Goal: Task Accomplishment & Management: Complete application form

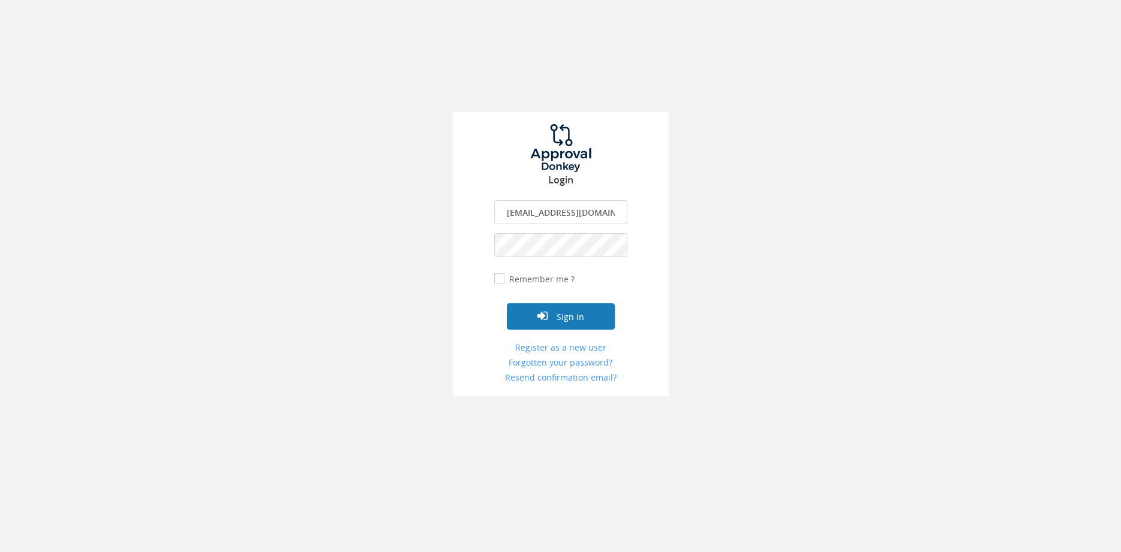
click at [579, 314] on button "Sign in" at bounding box center [561, 316] width 108 height 26
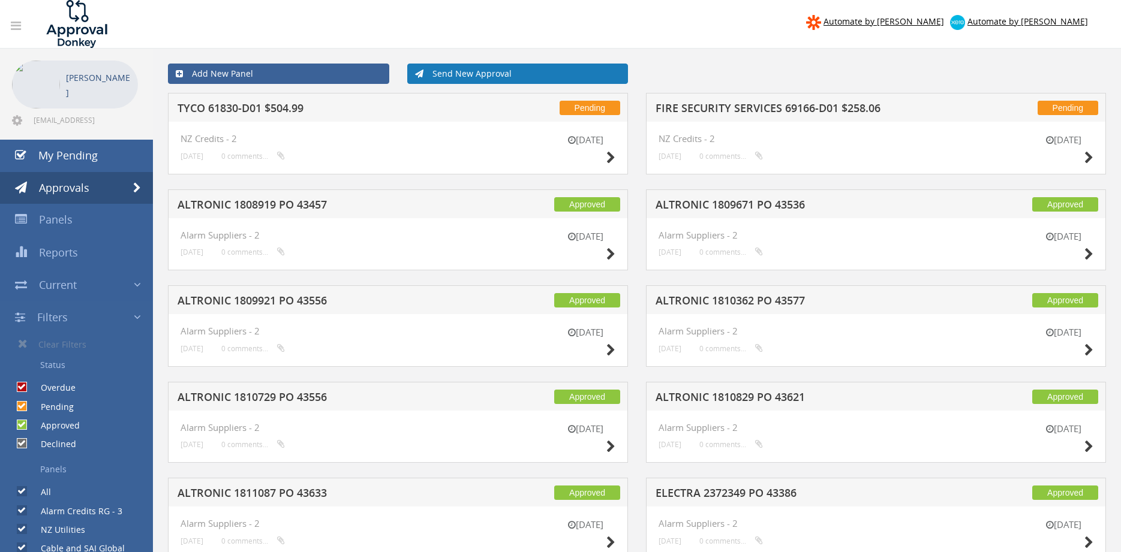
click at [471, 68] on link "Send New Approval" at bounding box center [517, 74] width 221 height 20
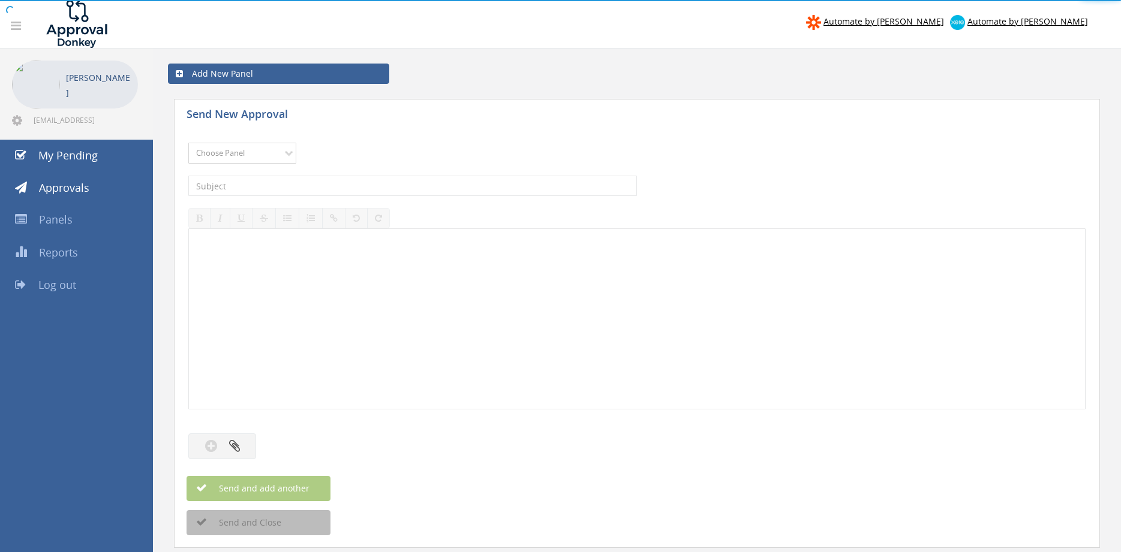
click at [188, 143] on select "Choose Panel Alarm Credits RG - 3 NZ Utilities Cable and SAI Global NZ Alarms-1…" at bounding box center [242, 153] width 108 height 21
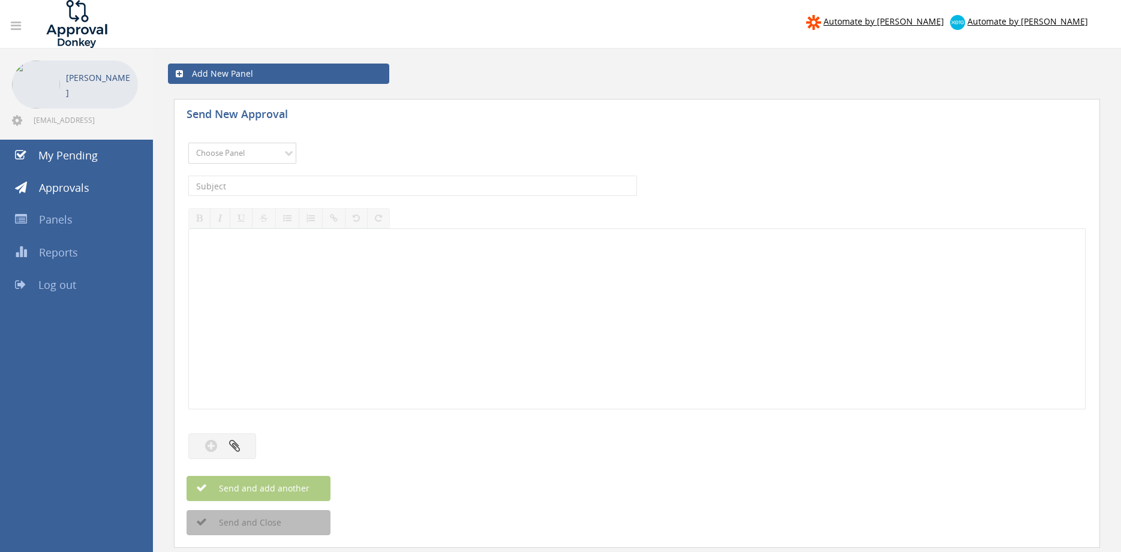
select select "9742"
click option "NZ Credits - 2" at bounding box center [0, 0] width 0 height 0
click at [313, 186] on input "text" at bounding box center [412, 186] width 449 height 20
type input "Q"
type input "AQUAHEAT INV 69557-D01 $2,213.75"
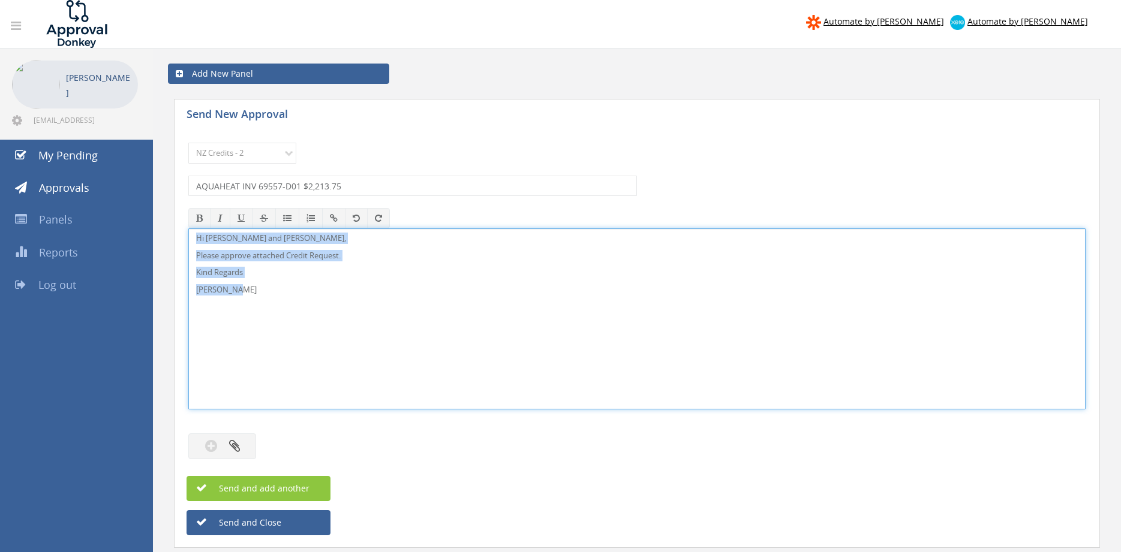
drag, startPoint x: 185, startPoint y: 270, endPoint x: 219, endPoint y: 242, distance: 44.3
click at [188, 228] on div "Hi [PERSON_NAME] and [PERSON_NAME], Please approve attached Credit Request. Kin…" at bounding box center [636, 318] width 897 height 181
click at [236, 446] on icon "button" at bounding box center [234, 446] width 11 height 14
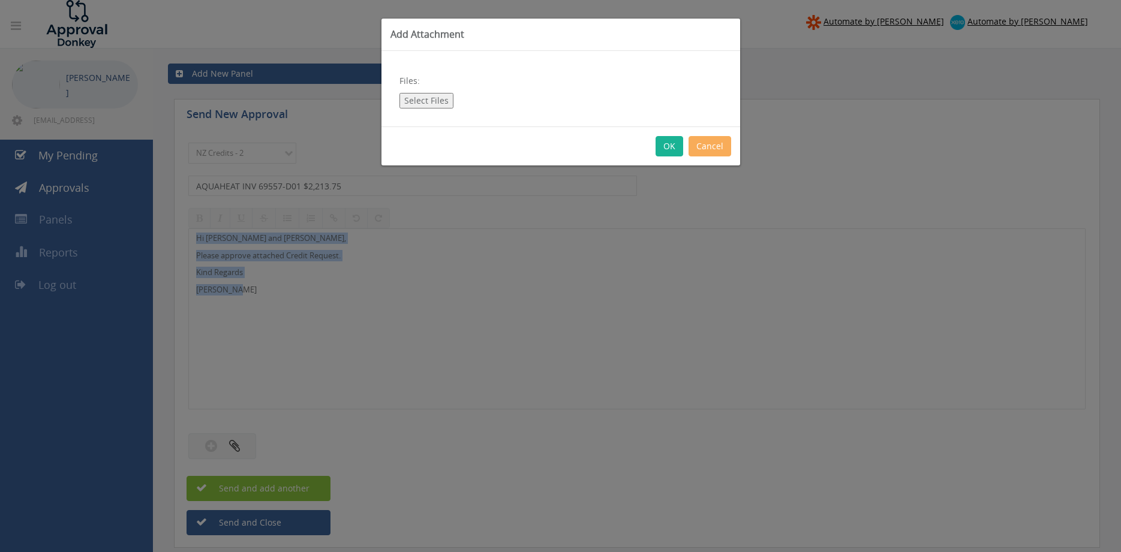
click at [432, 108] on button "Select Files" at bounding box center [426, 101] width 54 height 16
type input "C:\fakepath\AQUAHEAT 69557-D01.pdf"
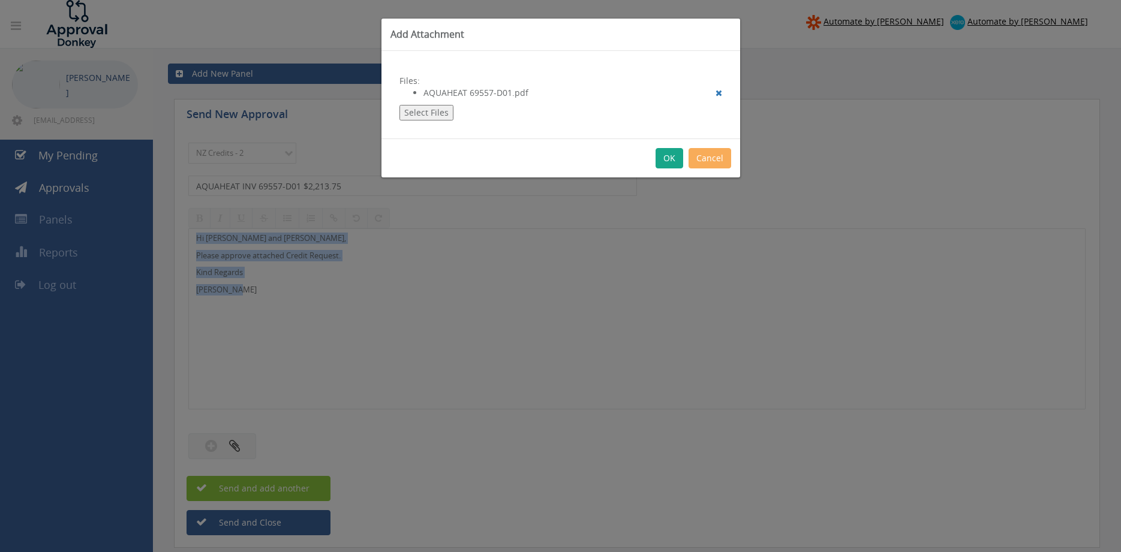
click at [665, 157] on button "OK" at bounding box center [669, 158] width 28 height 20
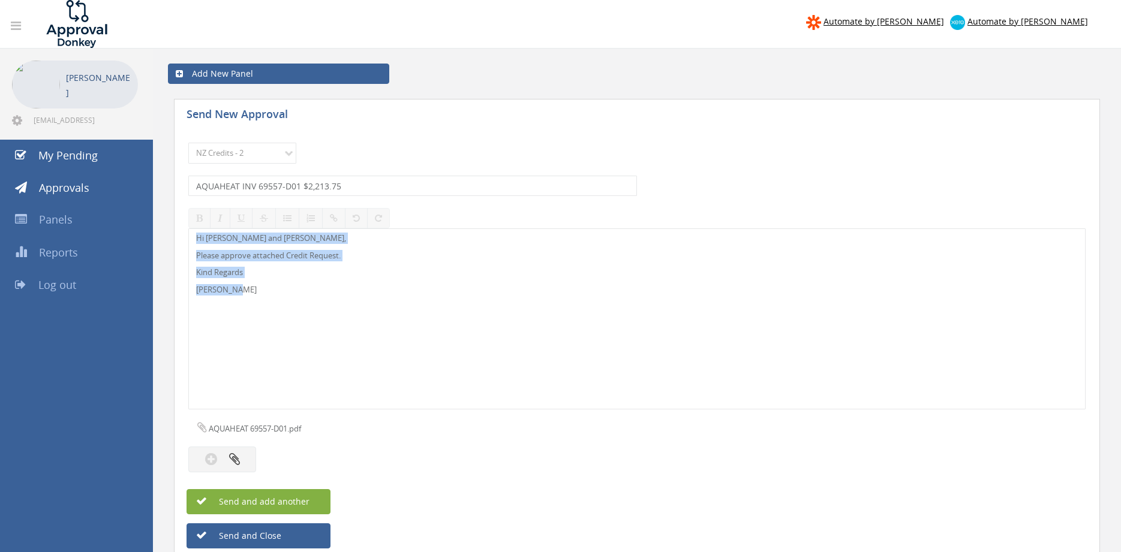
click at [306, 500] on span "Send and add another" at bounding box center [251, 501] width 116 height 11
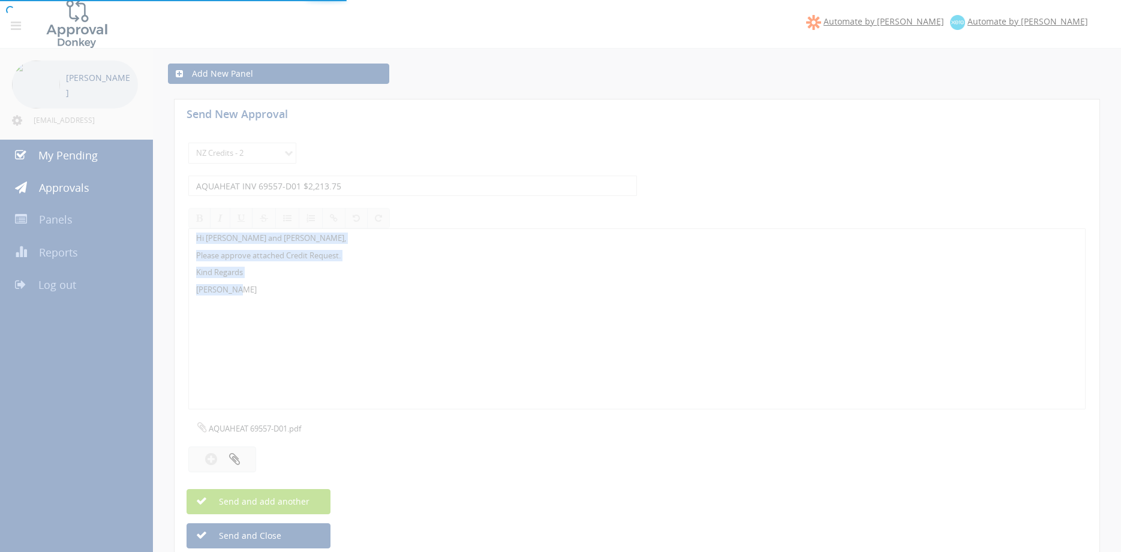
select select
